Goal: Information Seeking & Learning: Learn about a topic

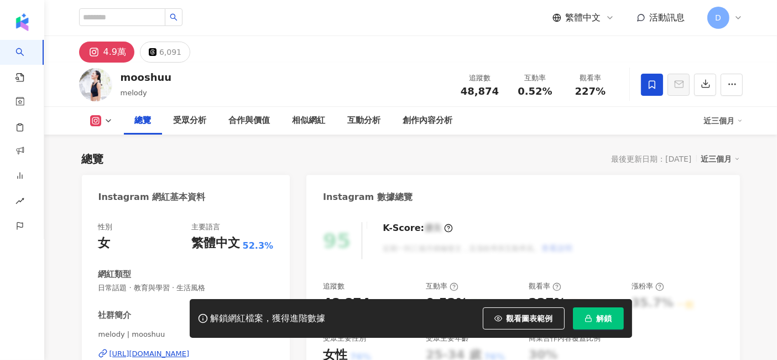
scroll to position [67, 0]
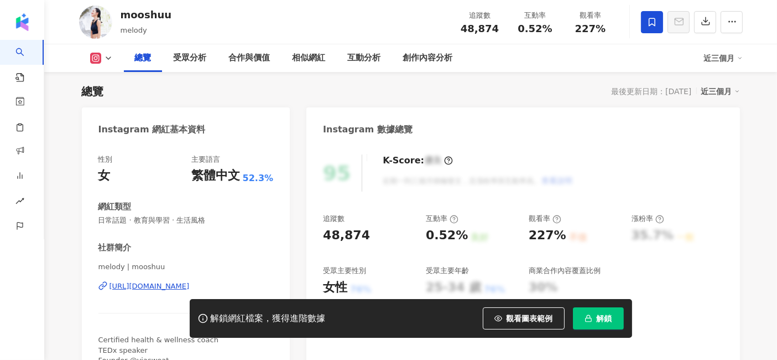
click at [600, 320] on span "解鎖" at bounding box center [604, 318] width 15 height 9
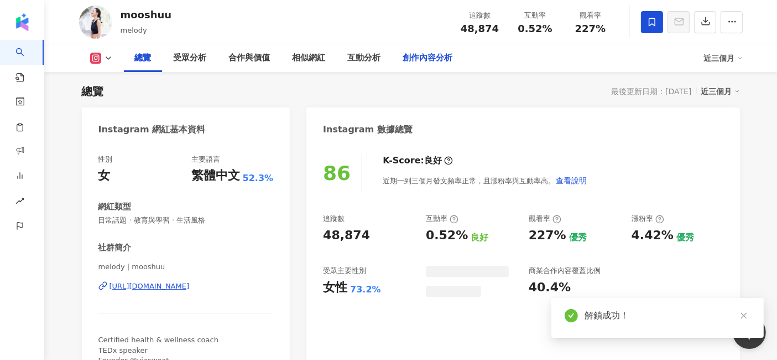
click at [414, 60] on div "創作內容分析" at bounding box center [428, 57] width 50 height 13
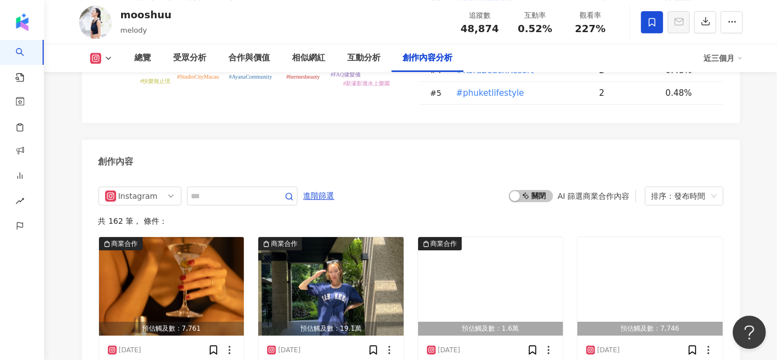
scroll to position [3352, 0]
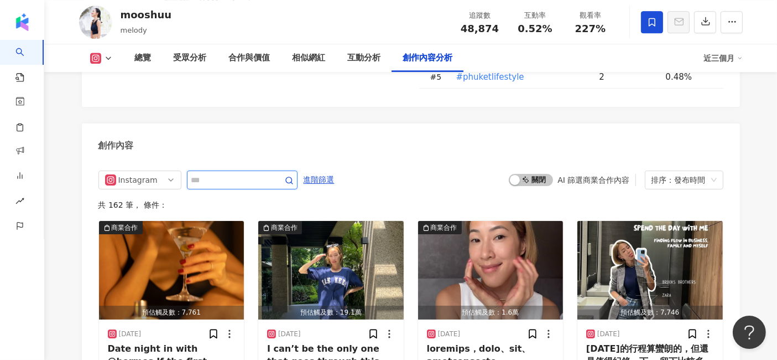
click at [264, 186] on input "text" at bounding box center [229, 179] width 77 height 13
type input "*"
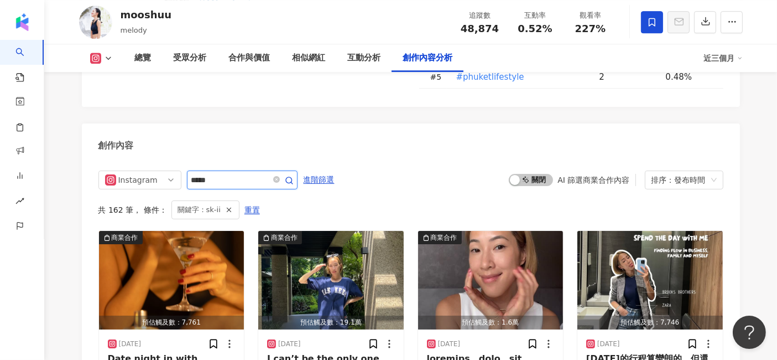
scroll to position [3411, 0]
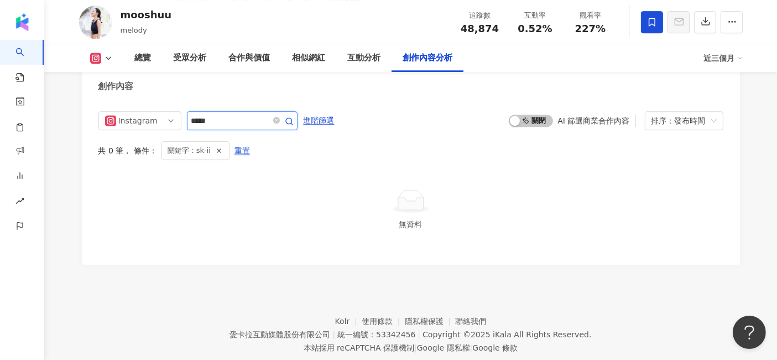
click at [232, 125] on input "*****" at bounding box center [229, 120] width 77 height 13
drag, startPoint x: 232, startPoint y: 125, endPoint x: 127, endPoint y: 111, distance: 106.6
click at [127, 111] on div "Instagram **** 進階篩選 啟動 關閉 AI 篩選商業合作內容 排序：發布時間 共 0 筆 ， 條件： 關鍵字：skii 重置 無資料" at bounding box center [411, 182] width 658 height 164
type input "***"
click at [280, 123] on icon "close-circle" at bounding box center [276, 120] width 7 height 7
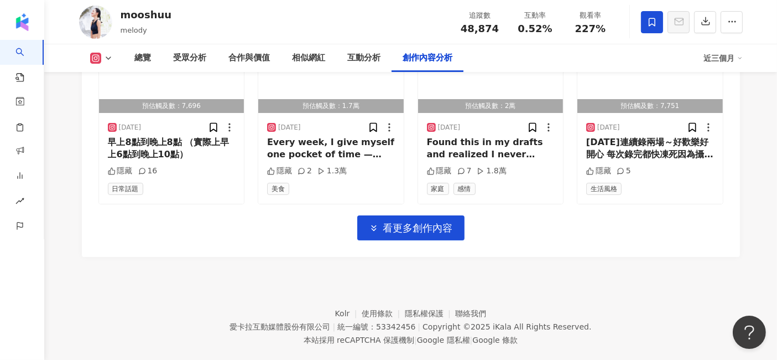
scroll to position [3987, 0]
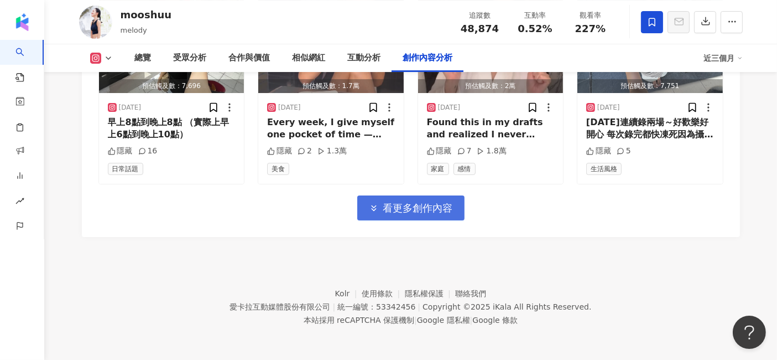
click at [438, 210] on span "看更多創作內容" at bounding box center [418, 208] width 70 height 12
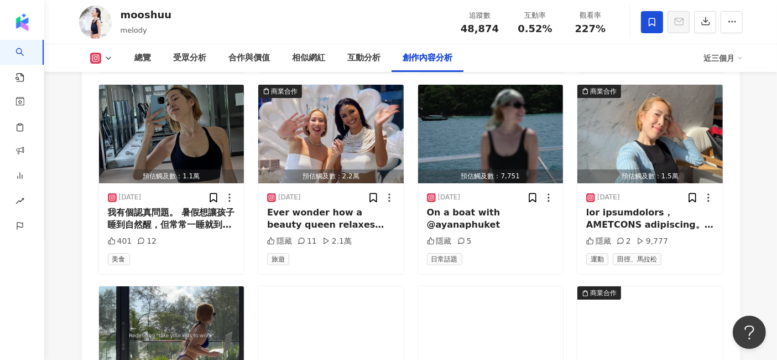
scroll to position [4590, 0]
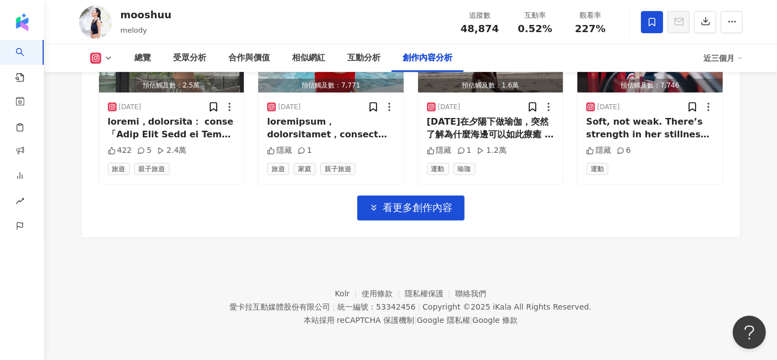
click at [667, 268] on footer "Kolr 使用條款 隱私權保護 聯絡我們 愛卡拉互動媒體股份有限公司 | 統一編號：53342456 | Copyright © 2025 iKala All…" at bounding box center [410, 298] width 733 height 123
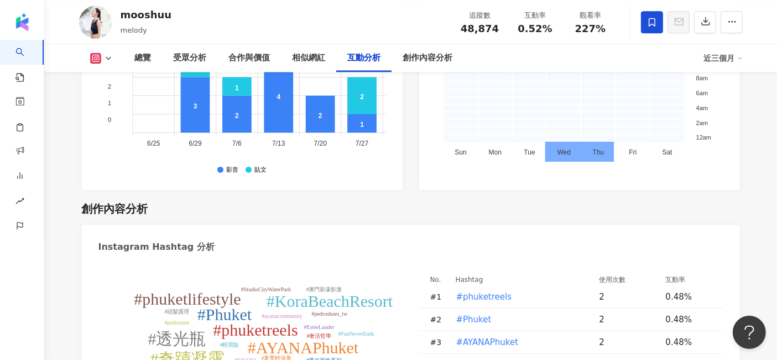
scroll to position [2931, 0]
